Goal: Find specific page/section

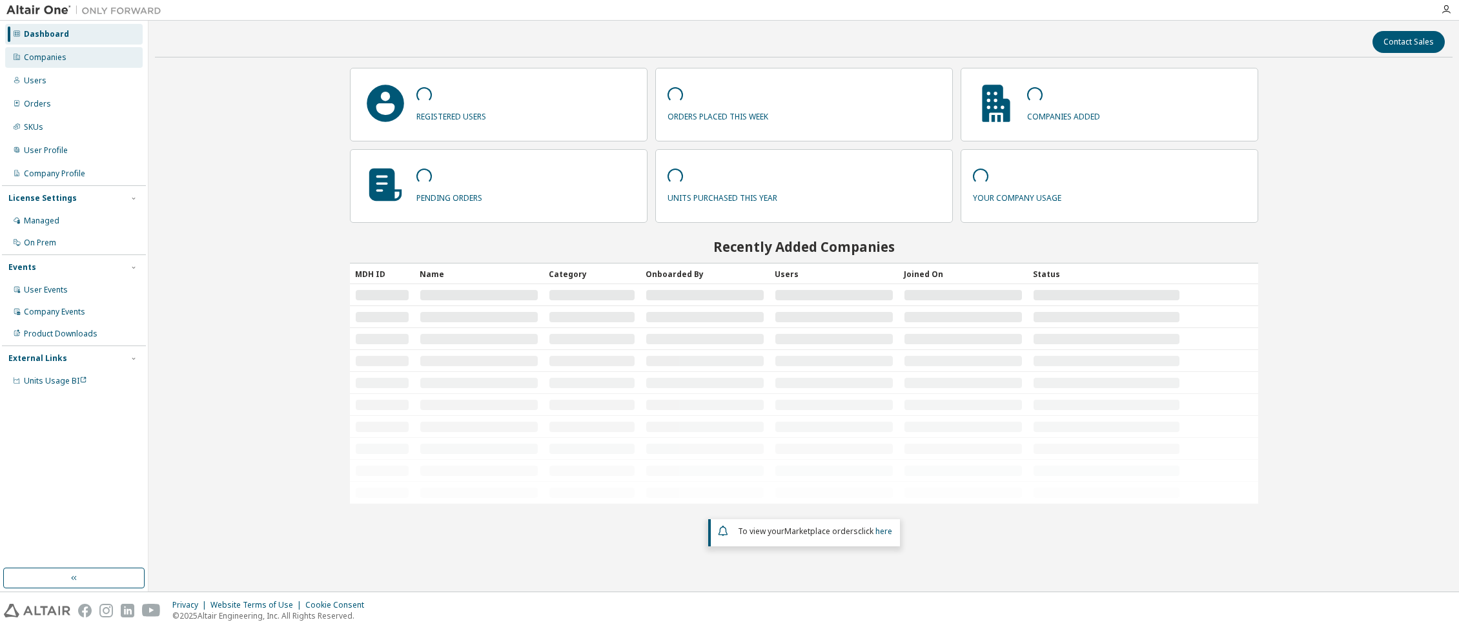
click at [33, 57] on div "Companies" at bounding box center [45, 57] width 43 height 10
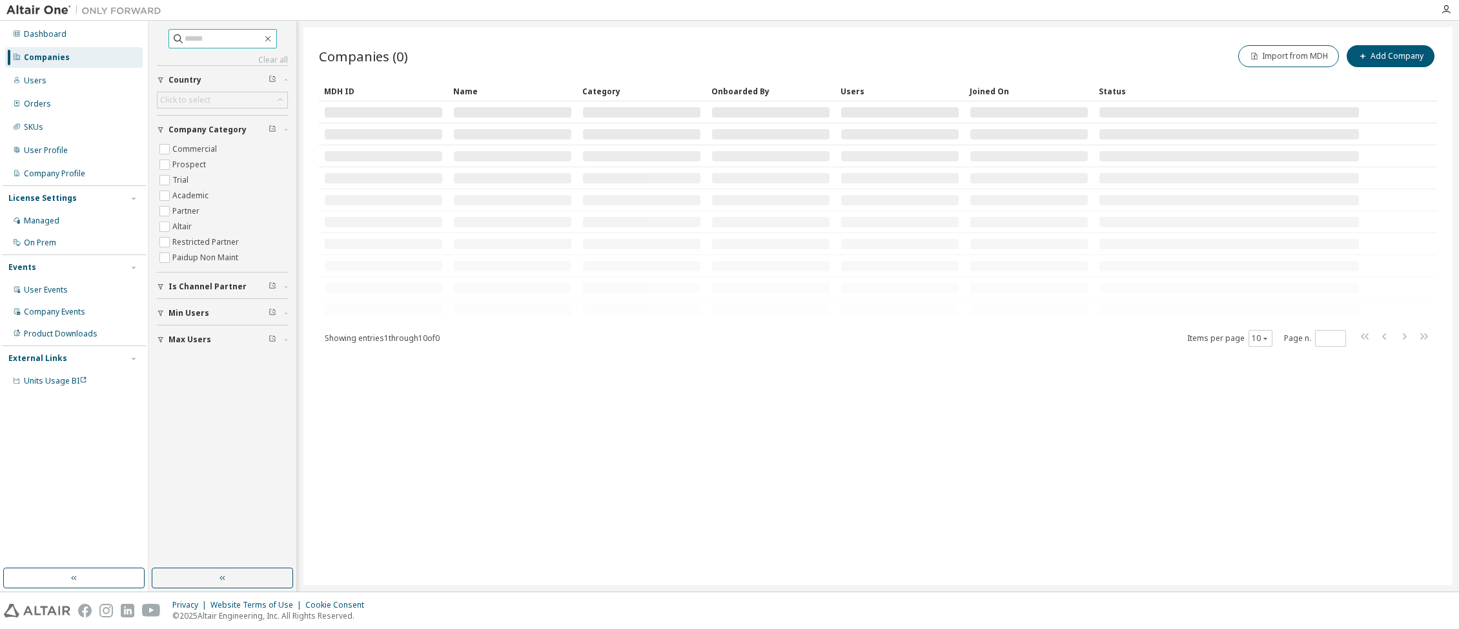
click at [211, 40] on input "text" at bounding box center [223, 38] width 77 height 13
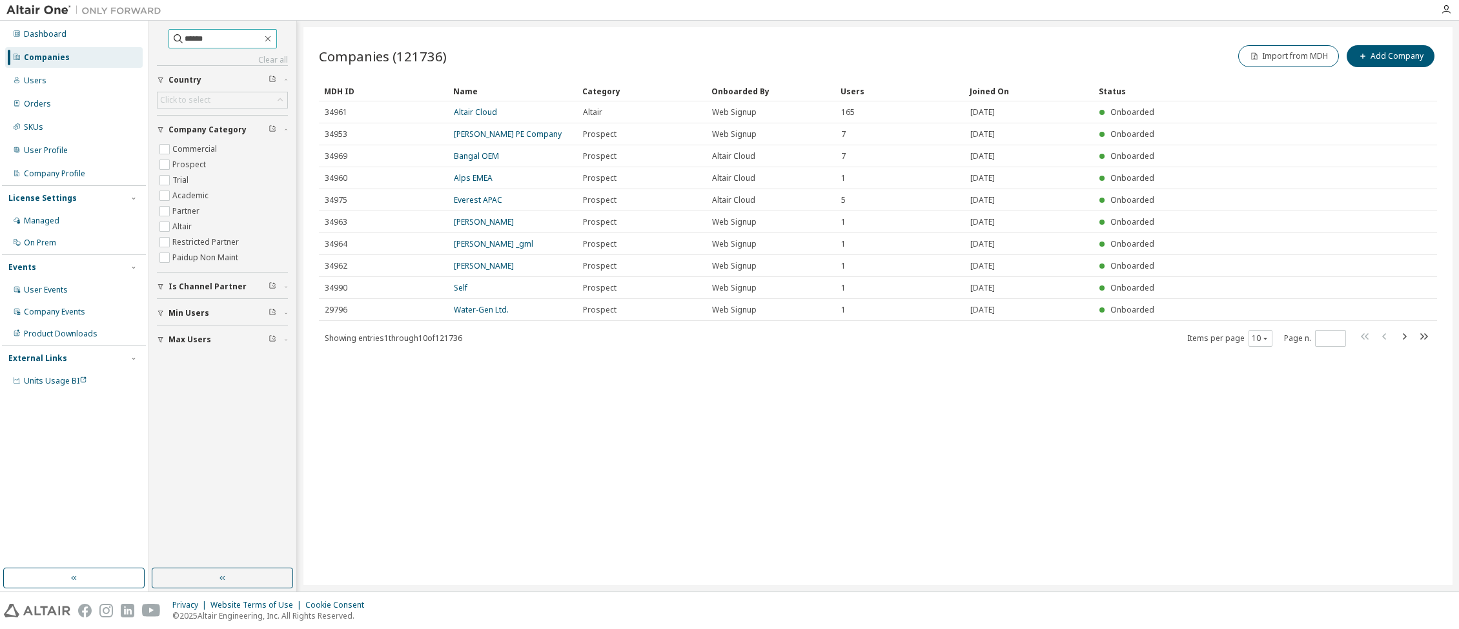
type input "******"
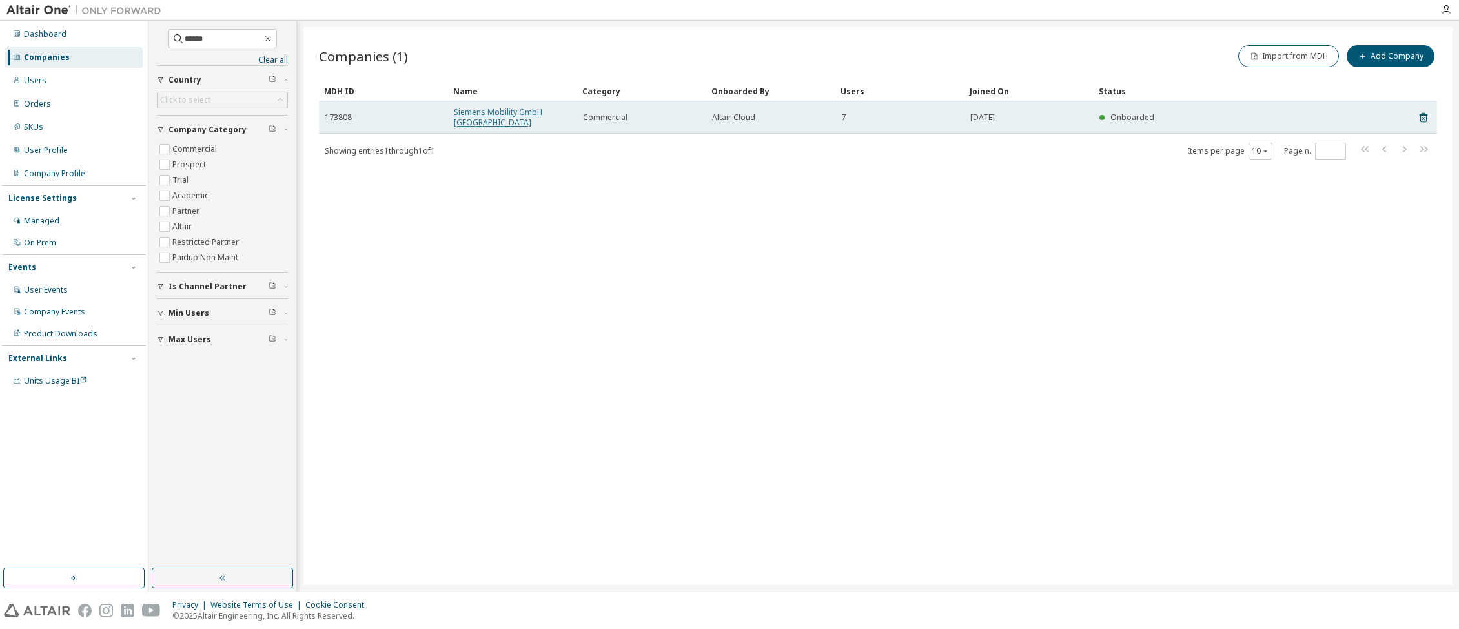
click at [496, 108] on link "Siemens Mobility GmbH [GEOGRAPHIC_DATA]" at bounding box center [498, 117] width 88 height 21
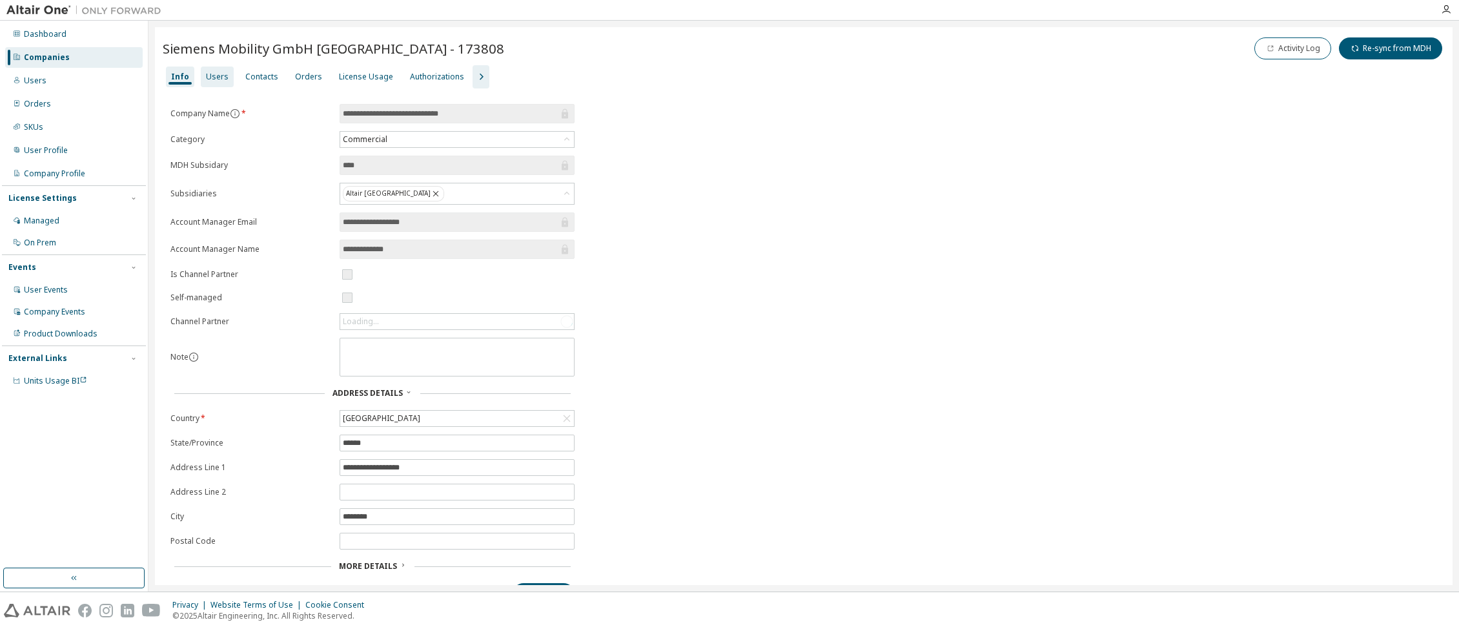
click at [208, 72] on div "Users" at bounding box center [217, 77] width 23 height 10
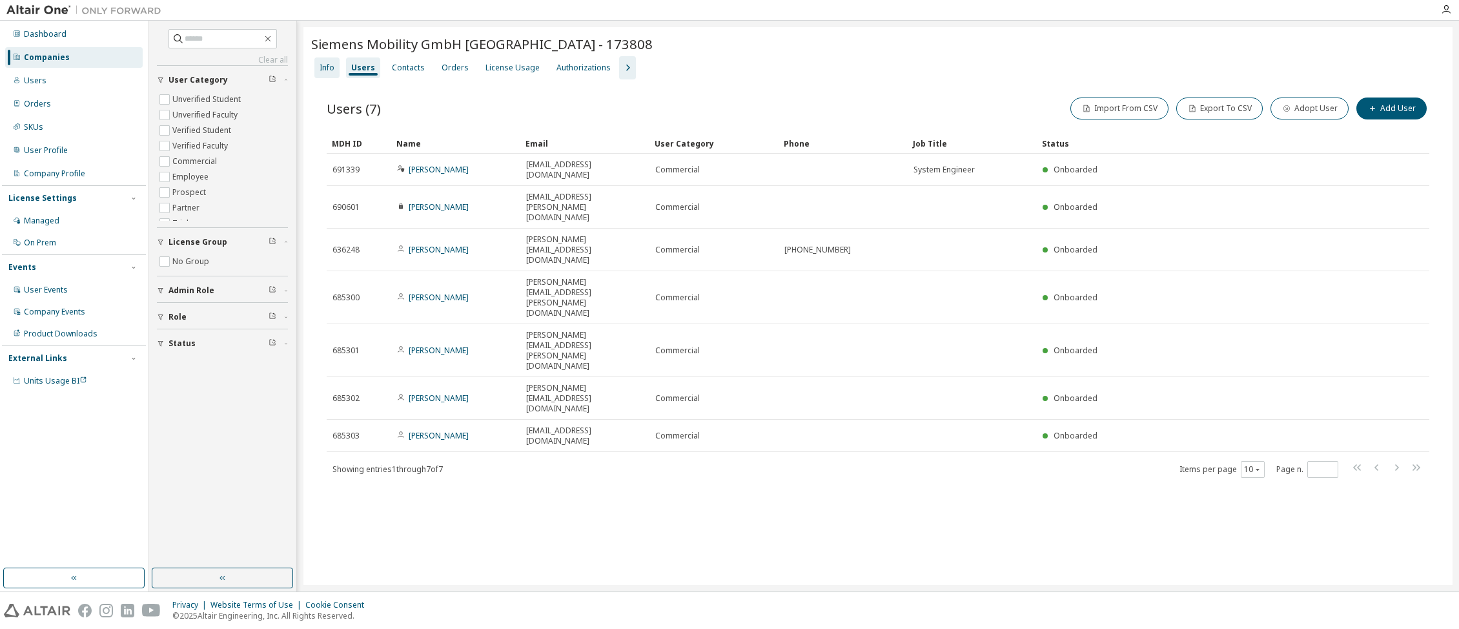
click at [328, 68] on div "Info" at bounding box center [327, 68] width 15 height 10
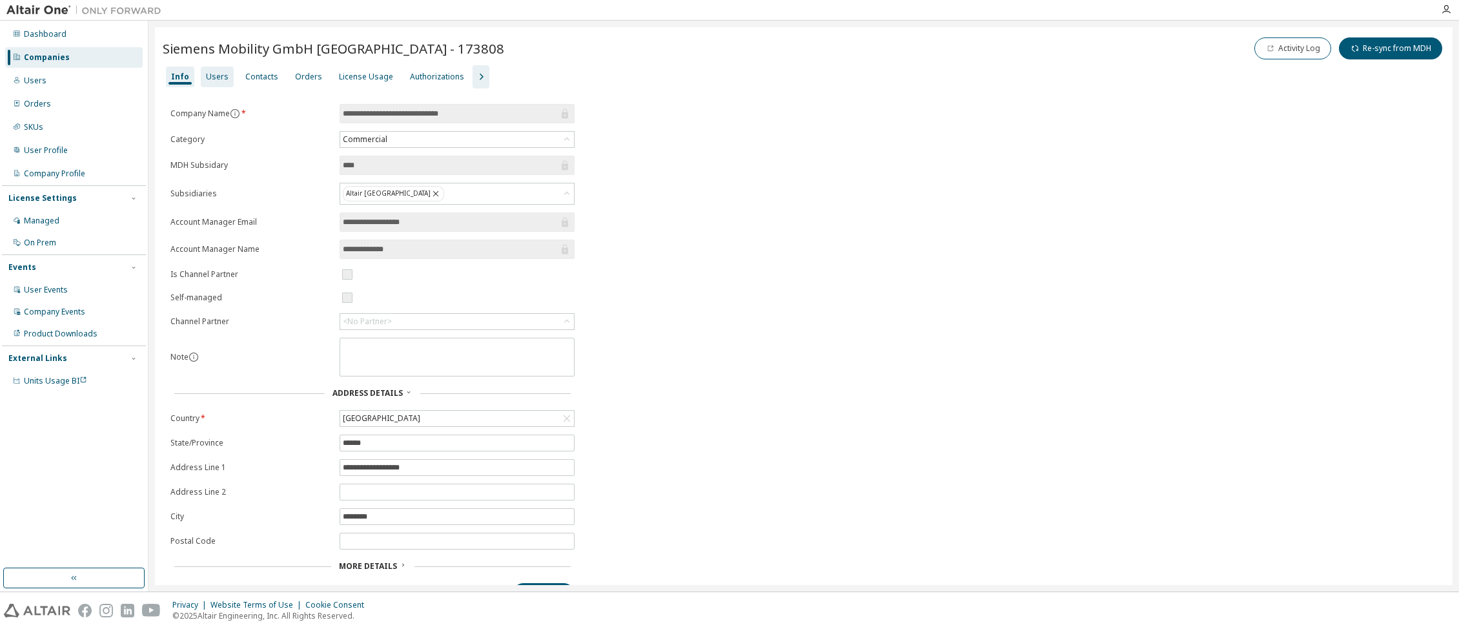
click at [212, 76] on div "Users" at bounding box center [217, 77] width 23 height 10
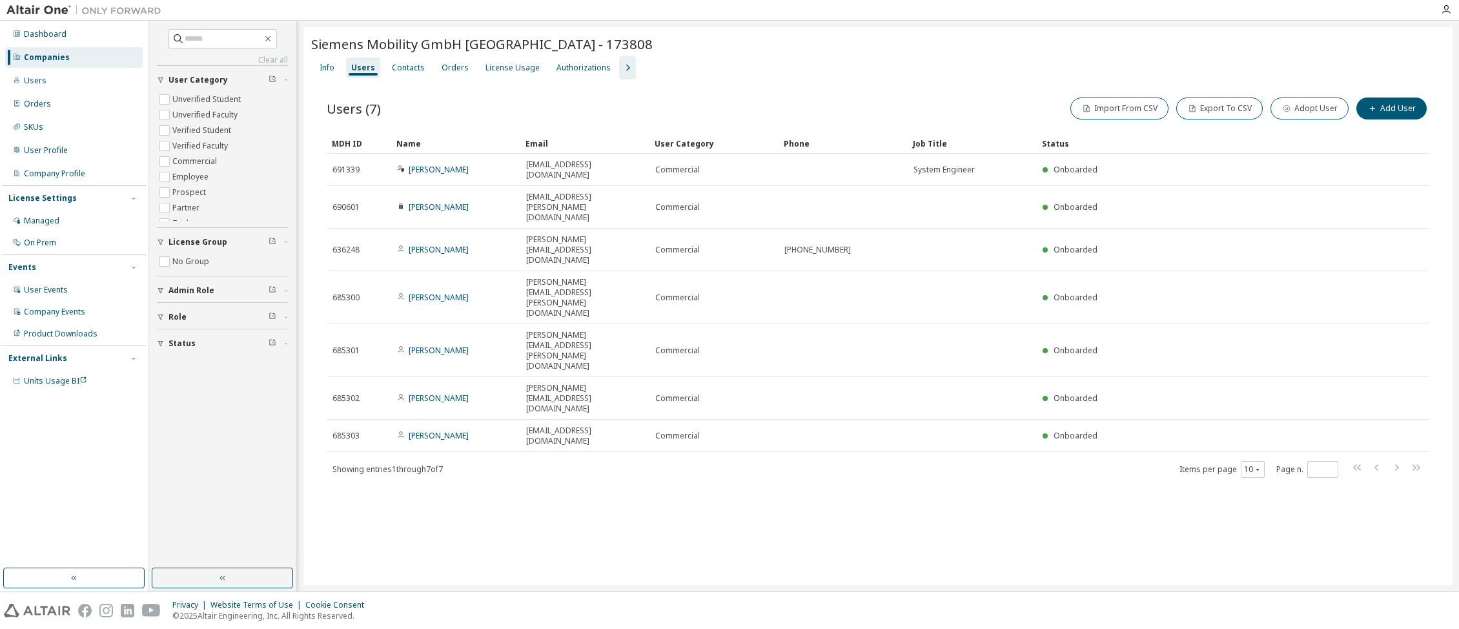
click at [634, 497] on div "Siemens Mobility GmbH [GEOGRAPHIC_DATA] - 173808 Clear Load Save Save As Field …" at bounding box center [877, 306] width 1149 height 558
click at [273, 40] on icon "button" at bounding box center [268, 39] width 10 height 10
